Goal: Task Accomplishment & Management: Use online tool/utility

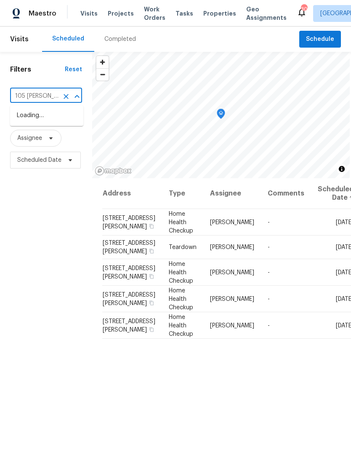
type input "105 kimb"
click at [60, 120] on li "[STREET_ADDRESS][PERSON_NAME]" at bounding box center [46, 120] width 73 height 23
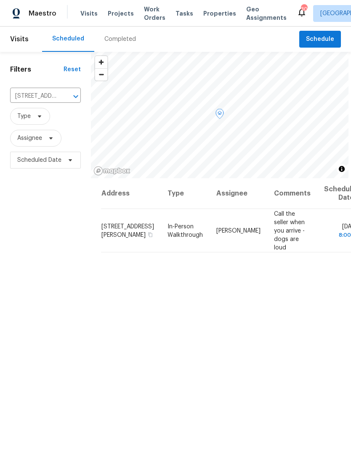
click at [0, 0] on icon at bounding box center [0, 0] width 0 height 0
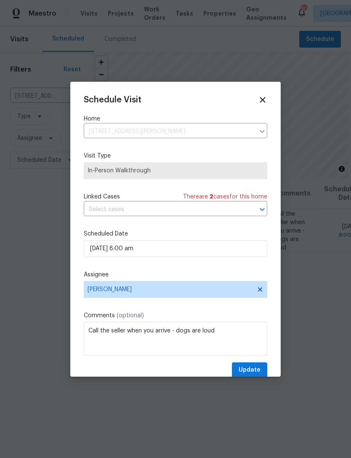
click at [313, 275] on div at bounding box center [175, 229] width 351 height 458
click at [307, 289] on div at bounding box center [175, 229] width 351 height 458
click at [262, 99] on icon at bounding box center [262, 99] width 5 height 5
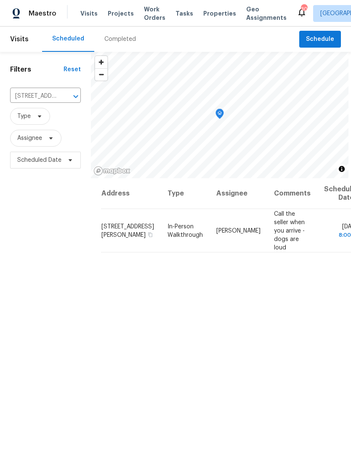
click at [326, 35] on span "Schedule" at bounding box center [320, 39] width 28 height 11
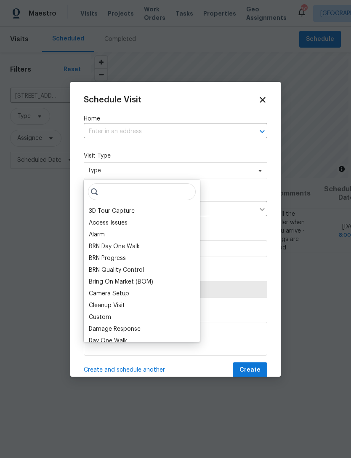
click at [171, 131] on input "text" at bounding box center [164, 131] width 160 height 13
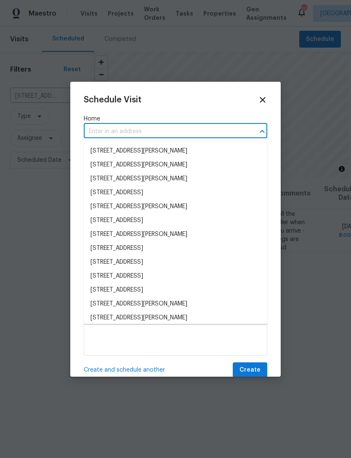
click at [160, 134] on input "text" at bounding box center [164, 131] width 160 height 13
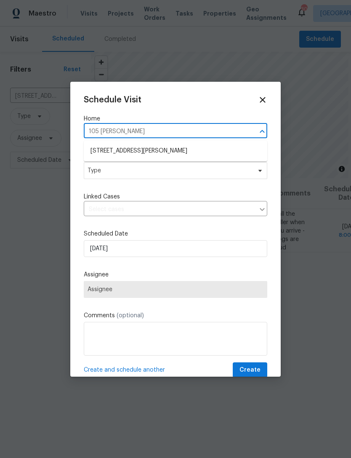
type input "105 kimb"
click at [186, 147] on li "[STREET_ADDRESS][PERSON_NAME]" at bounding box center [176, 151] width 184 height 14
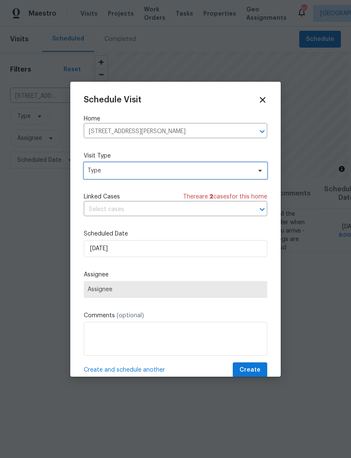
click at [210, 175] on span "Type" at bounding box center [170, 170] width 164 height 8
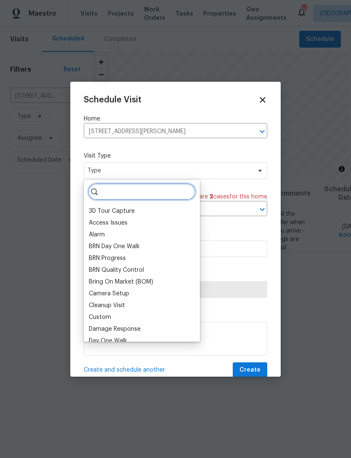
click at [161, 193] on input "search" at bounding box center [142, 191] width 108 height 17
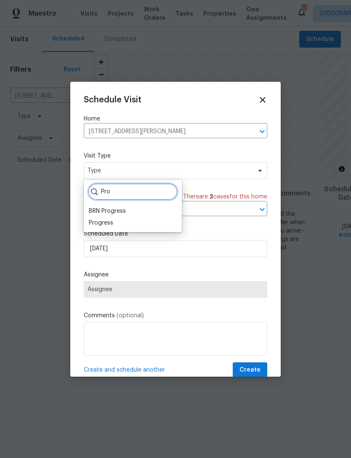
type input "Pro"
click at [111, 227] on div "Progress" at bounding box center [101, 223] width 24 height 8
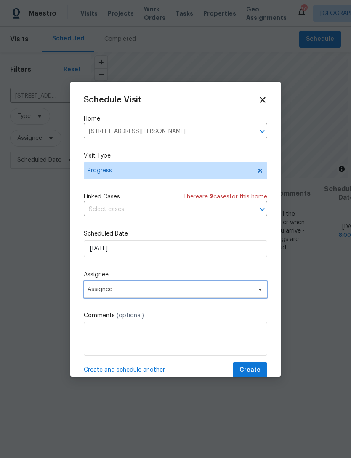
click at [147, 288] on span "Assignee" at bounding box center [170, 289] width 165 height 7
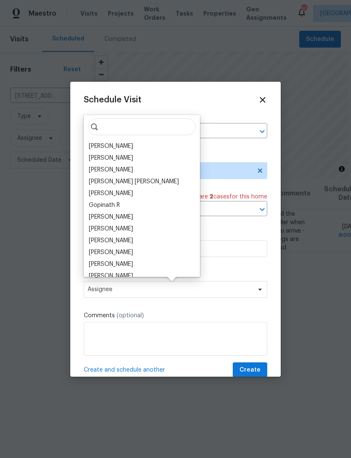
click at [123, 144] on div "[PERSON_NAME]" at bounding box center [111, 146] width 44 height 8
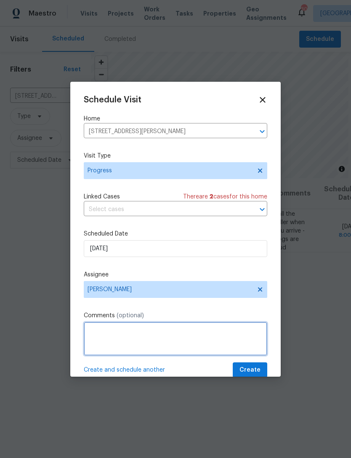
click at [153, 342] on textarea at bounding box center [176, 339] width 184 height 34
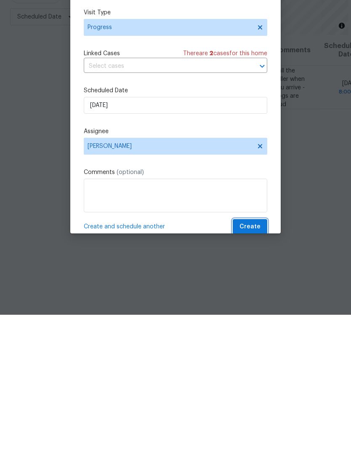
click at [254, 365] on span "Create" at bounding box center [250, 370] width 21 height 11
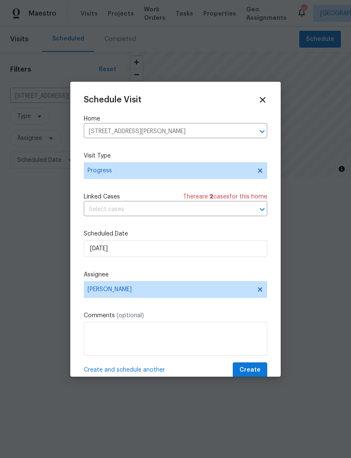
scroll to position [0, 0]
